Goal: Information Seeking & Learning: Learn about a topic

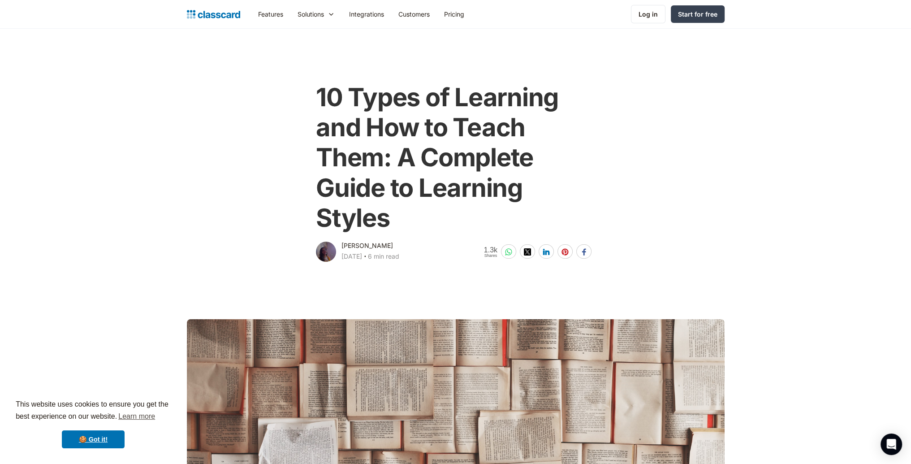
scroll to position [403, 0]
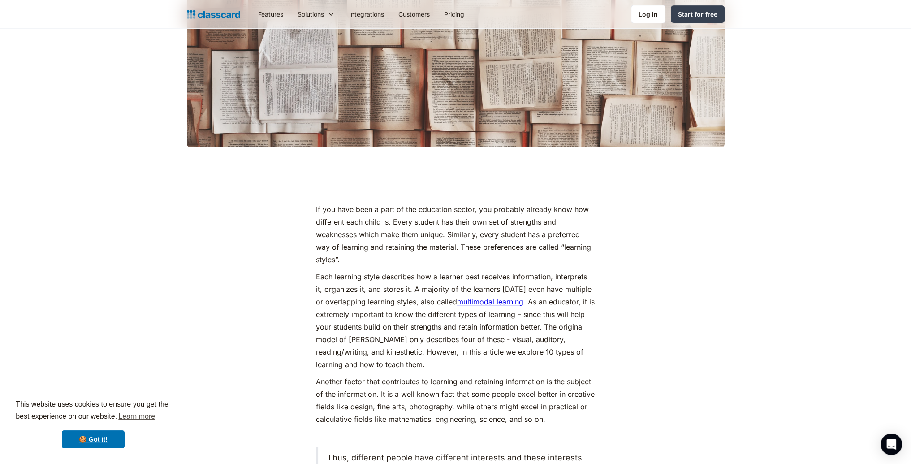
drag, startPoint x: 306, startPoint y: 206, endPoint x: 391, endPoint y: 264, distance: 103.2
click at [384, 261] on p "If you have been a part of the education sector, you probably already know how …" at bounding box center [455, 234] width 279 height 63
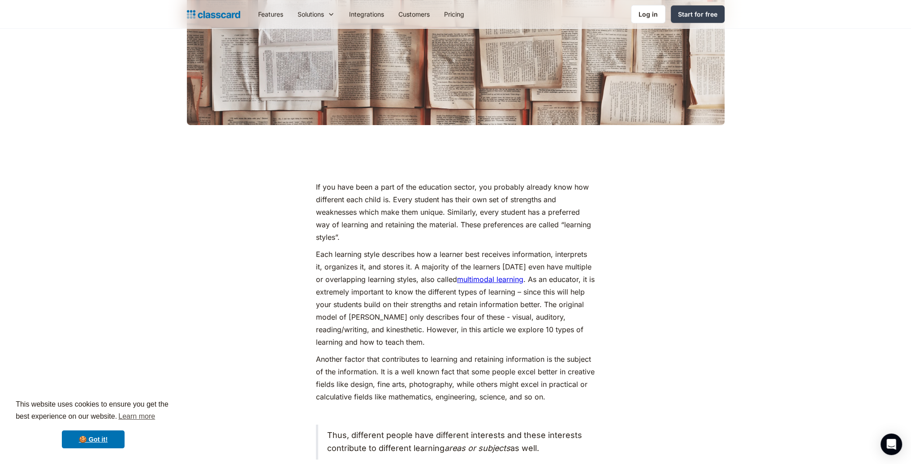
scroll to position [448, 0]
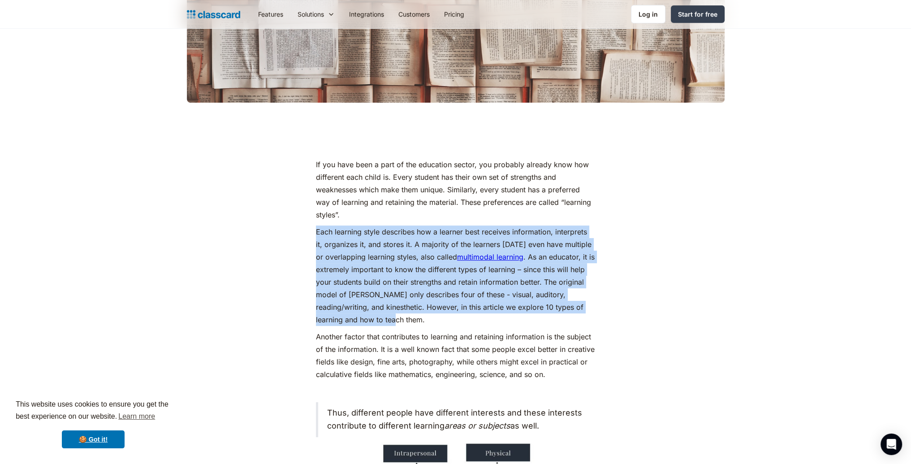
drag, startPoint x: 326, startPoint y: 249, endPoint x: 376, endPoint y: 320, distance: 86.7
click at [374, 319] on p "Each learning style describes how a learner best receives information, interpre…" at bounding box center [455, 275] width 279 height 100
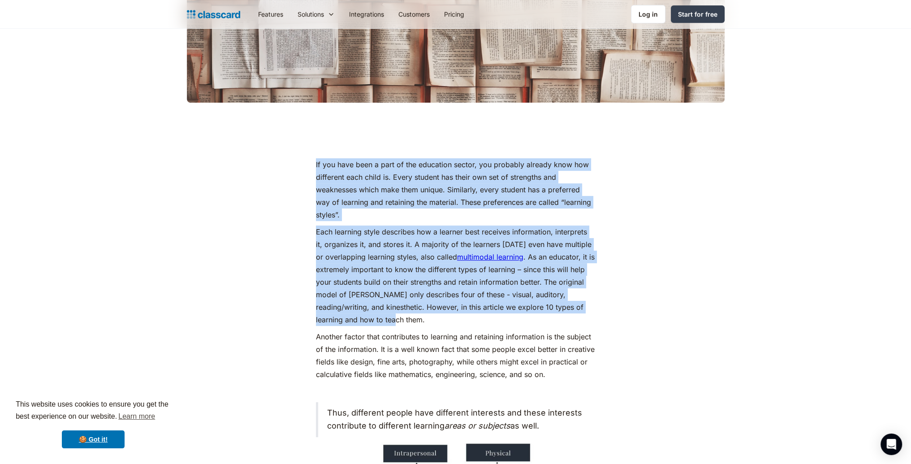
drag, startPoint x: 377, startPoint y: 322, endPoint x: 305, endPoint y: 160, distance: 177.6
drag, startPoint x: 307, startPoint y: 157, endPoint x: 383, endPoint y: 319, distance: 178.9
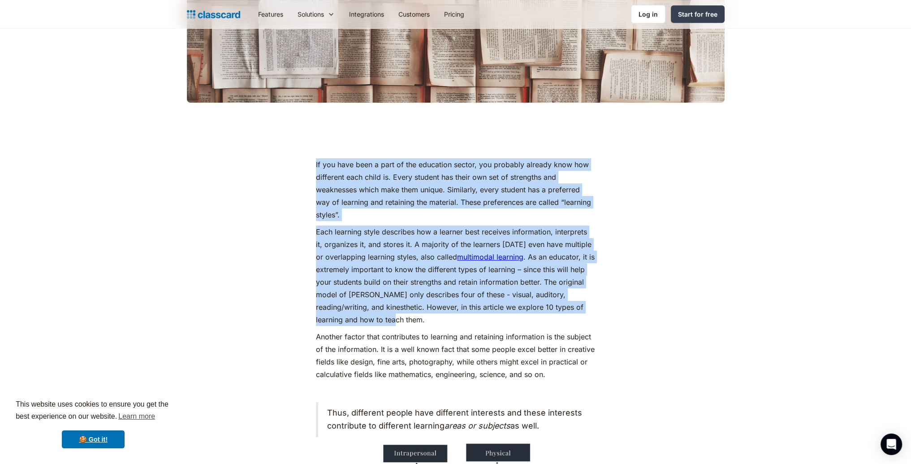
click at [373, 320] on p "Each learning style describes how a learner best receives information, interpre…" at bounding box center [455, 275] width 279 height 100
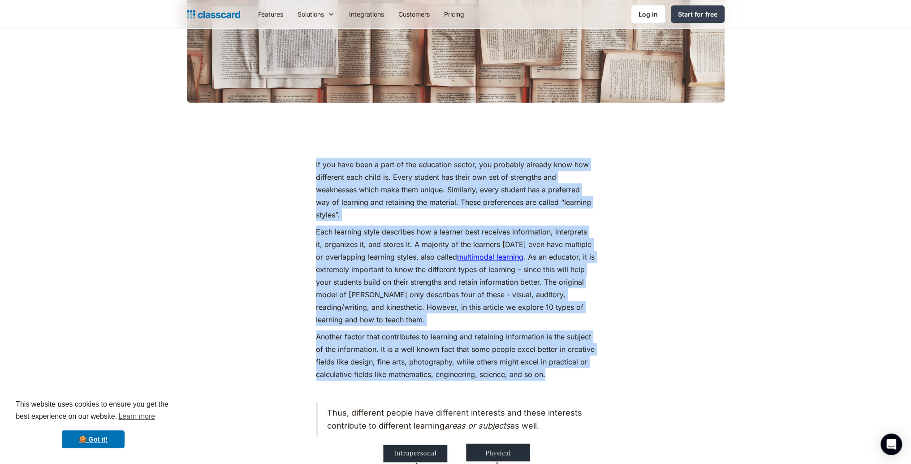
drag, startPoint x: 556, startPoint y: 377, endPoint x: 308, endPoint y: 172, distance: 320.9
drag, startPoint x: 307, startPoint y: 159, endPoint x: 582, endPoint y: 379, distance: 352.0
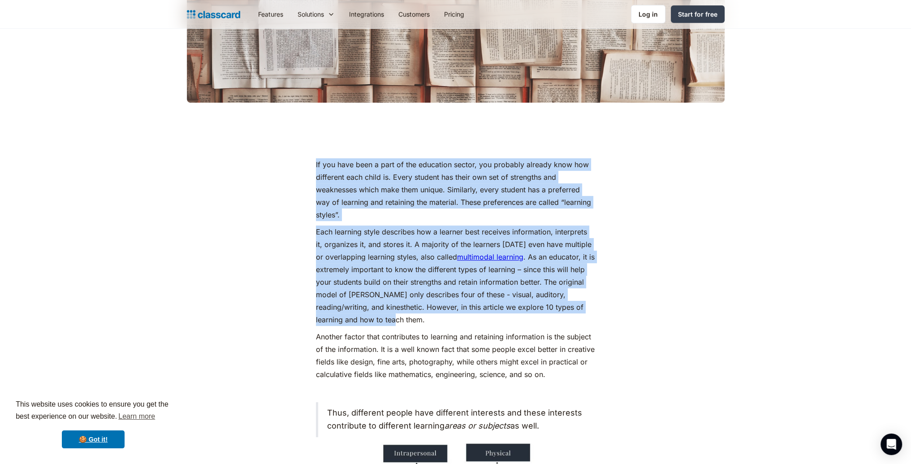
drag, startPoint x: 364, startPoint y: 320, endPoint x: 309, endPoint y: 167, distance: 162.3
drag, startPoint x: 313, startPoint y: 167, endPoint x: 389, endPoint y: 321, distance: 172.2
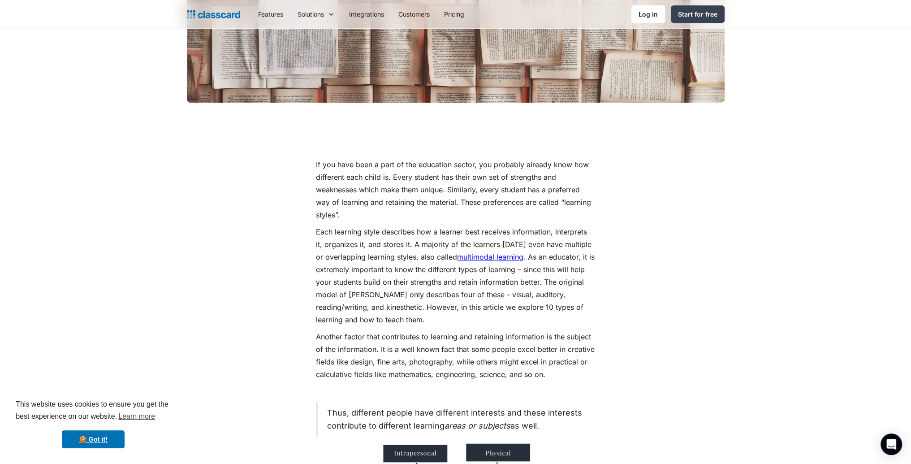
drag, startPoint x: 433, startPoint y: 336, endPoint x: 517, endPoint y: 358, distance: 86.8
click at [434, 336] on p "Another factor that contributes to learning and retaining information is the su…" at bounding box center [455, 355] width 279 height 50
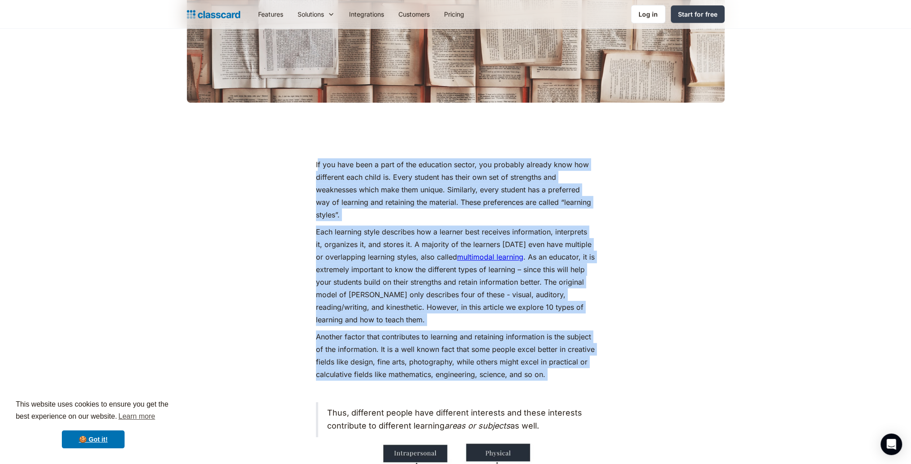
drag, startPoint x: 500, startPoint y: 339, endPoint x: 318, endPoint y: 162, distance: 254.2
click at [317, 162] on p "If you have been a part of the education sector, you probably already know how …" at bounding box center [455, 189] width 279 height 63
drag, startPoint x: 308, startPoint y: 160, endPoint x: 550, endPoint y: 377, distance: 325.7
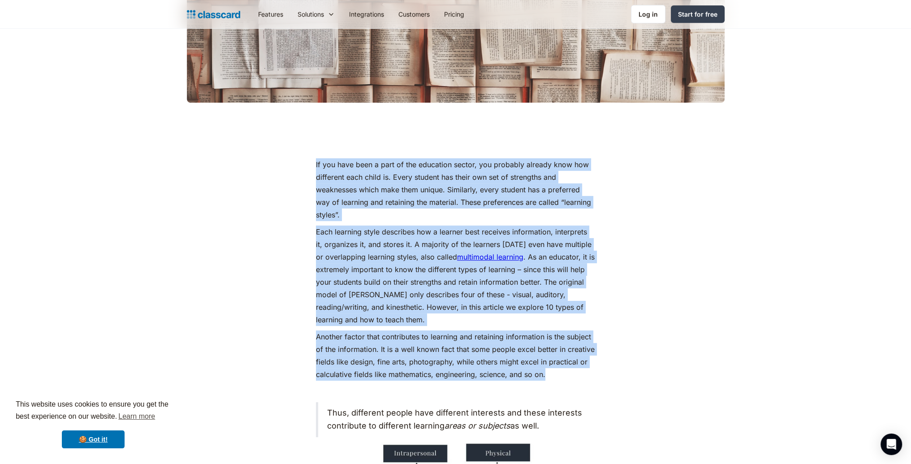
click at [556, 379] on p "Another factor that contributes to learning and retaining information is the su…" at bounding box center [455, 355] width 279 height 50
drag, startPoint x: 551, startPoint y: 375, endPoint x: 309, endPoint y: 154, distance: 327.8
drag, startPoint x: 307, startPoint y: 154, endPoint x: 281, endPoint y: 130, distance: 35.5
